Goal: Information Seeking & Learning: Learn about a topic

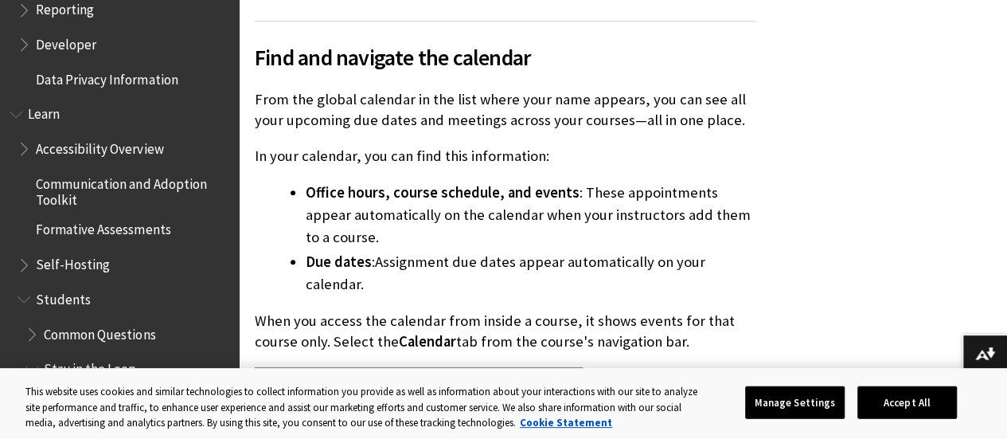
scroll to position [1391, 0]
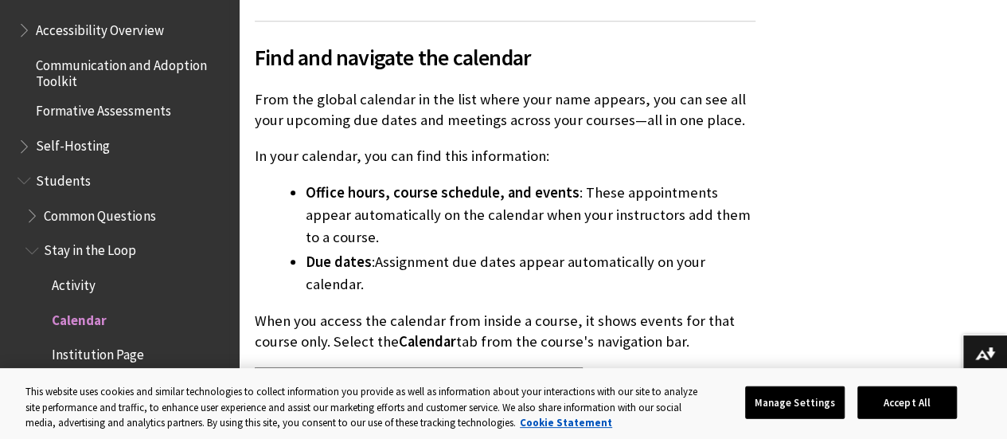
click at [120, 218] on span "Common Questions" at bounding box center [99, 211] width 111 height 21
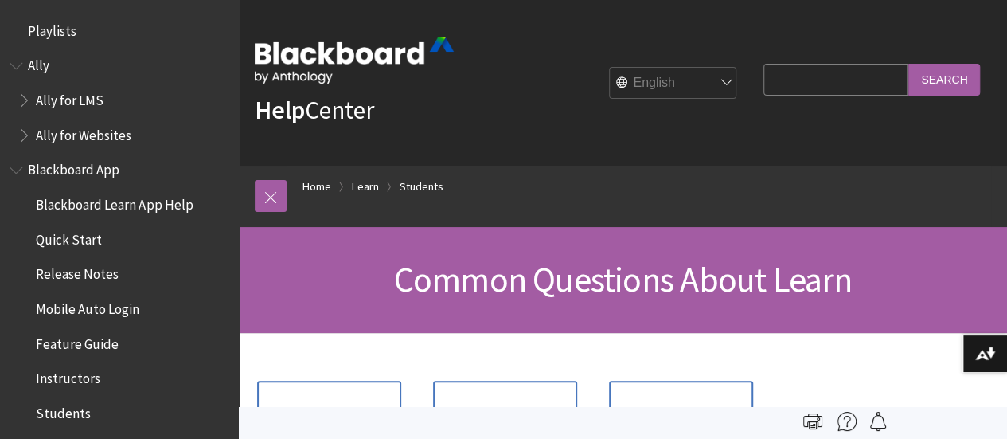
scroll to position [1569, 0]
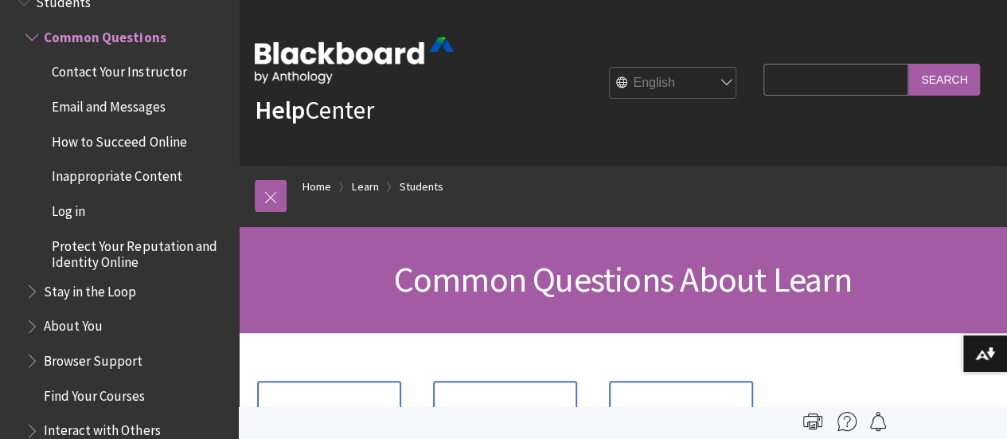
click at [669, 283] on span "Common Questions About Learn" at bounding box center [623, 279] width 459 height 44
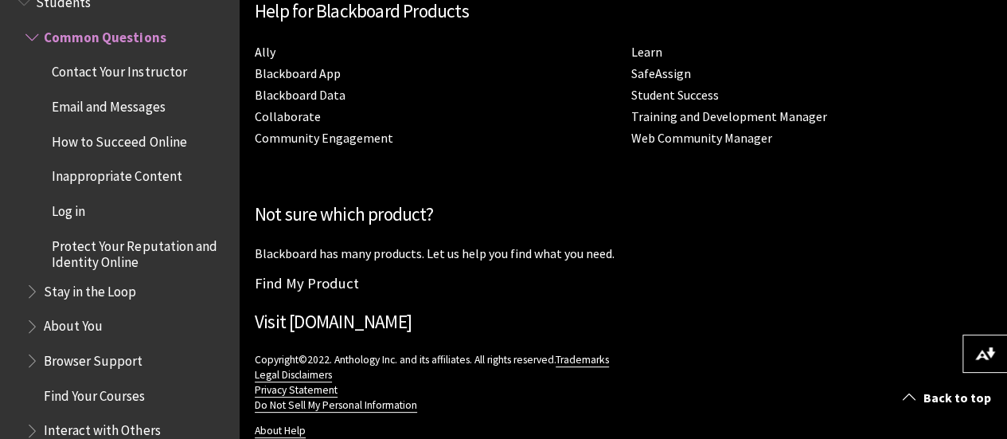
scroll to position [1311, 0]
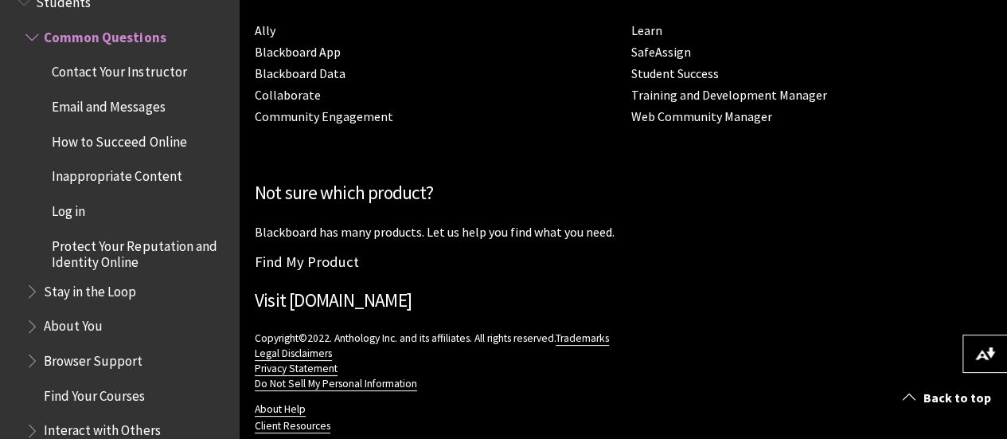
click at [73, 322] on span "About You" at bounding box center [73, 323] width 59 height 21
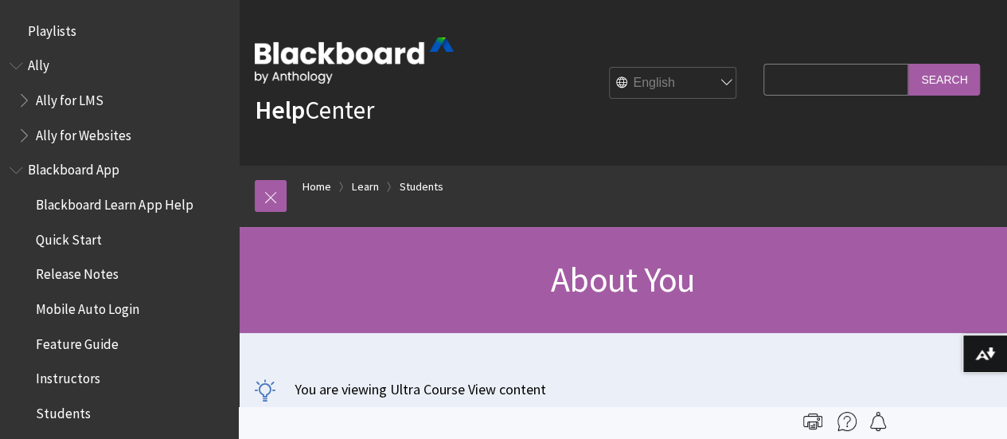
scroll to position [1638, 0]
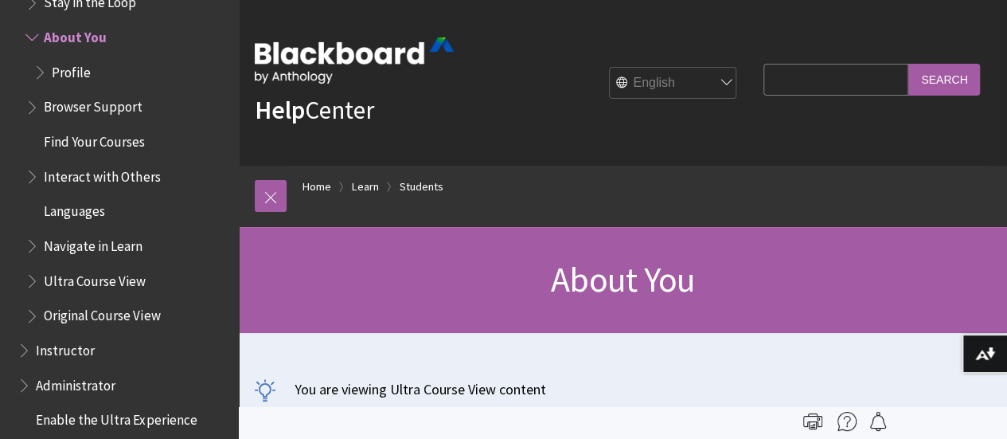
click at [111, 140] on span "Find Your Courses" at bounding box center [94, 138] width 101 height 21
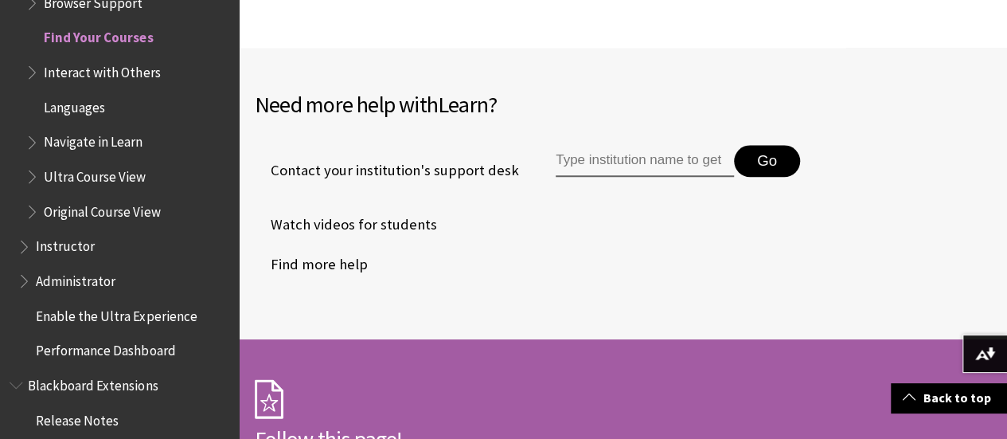
scroll to position [3881, 0]
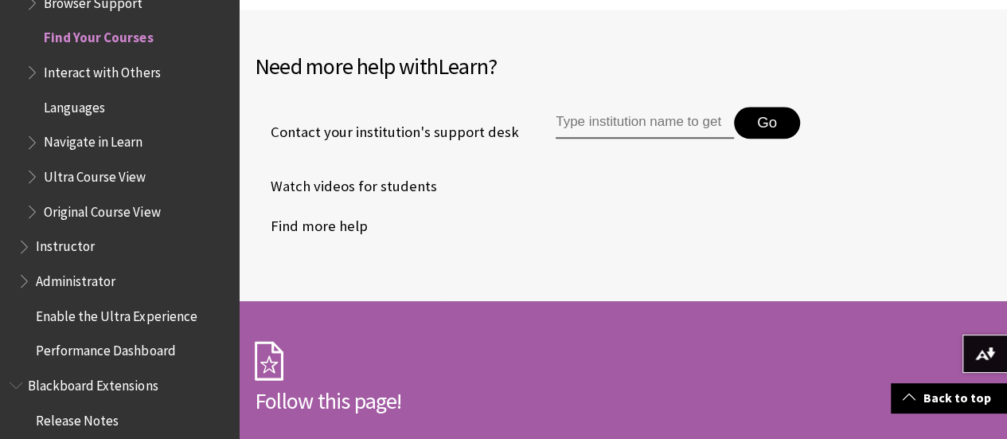
click at [639, 135] on input "Type institution name to get support" at bounding box center [645, 123] width 178 height 32
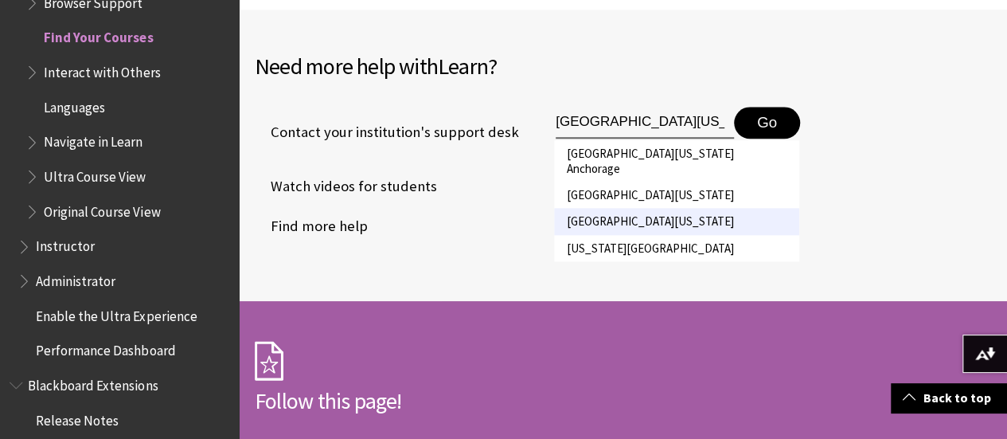
type input "[GEOGRAPHIC_DATA][US_STATE]"
click at [645, 211] on li "[GEOGRAPHIC_DATA][US_STATE]" at bounding box center [676, 221] width 245 height 26
